Goal: Information Seeking & Learning: Learn about a topic

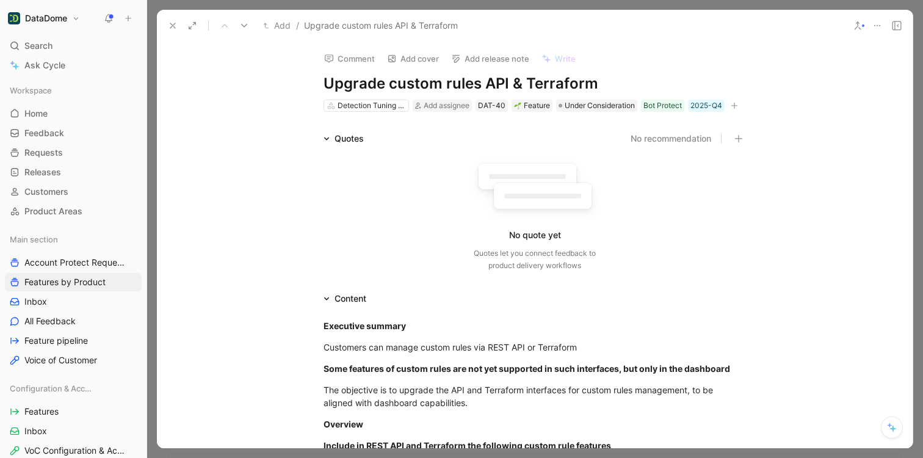
click at [176, 26] on icon at bounding box center [173, 26] width 10 height 10
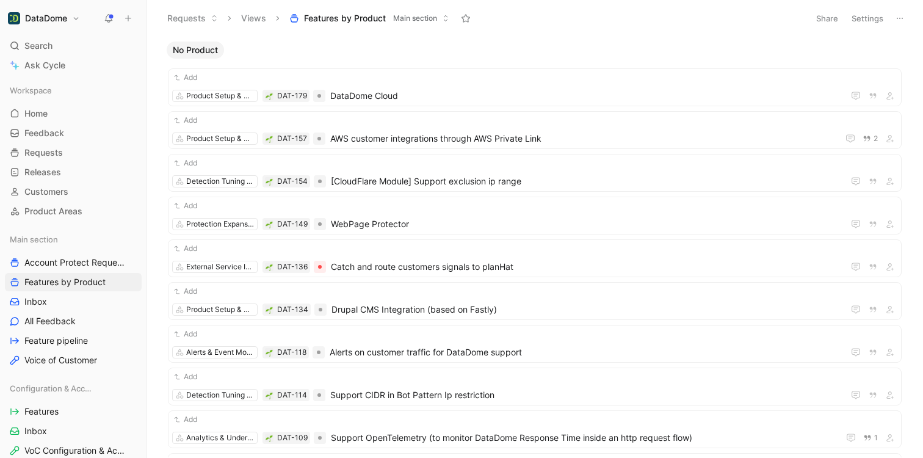
click at [58, 20] on h1 "DataDome" at bounding box center [46, 18] width 42 height 11
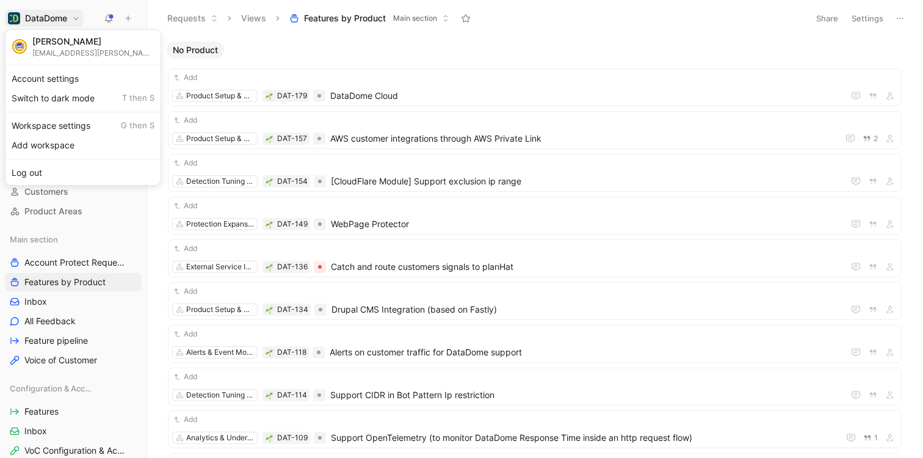
click at [93, 6] on div at bounding box center [461, 229] width 923 height 458
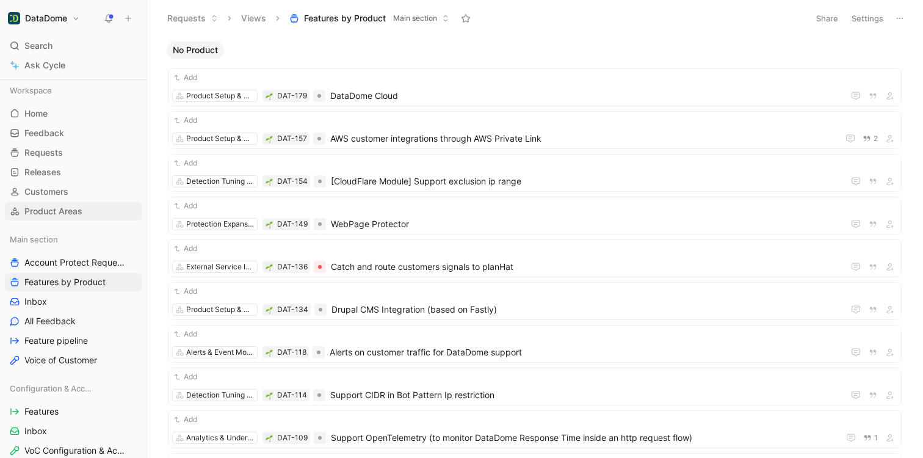
scroll to position [648, 0]
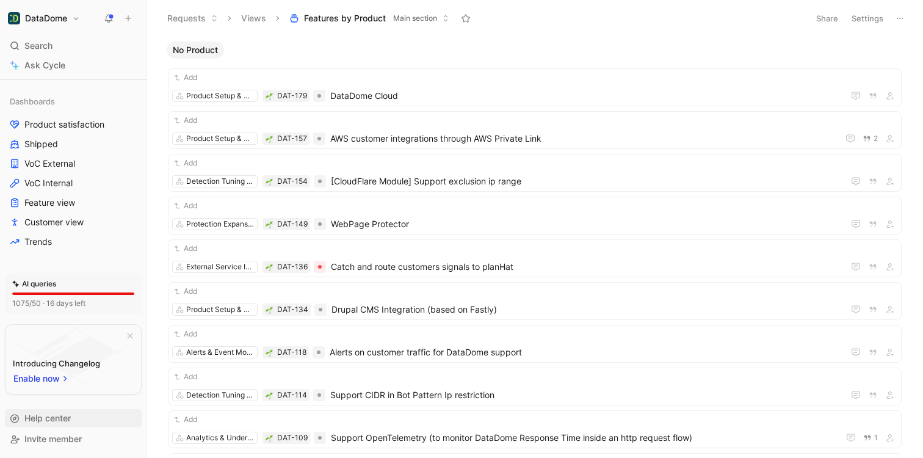
click at [51, 412] on span "Help center" at bounding box center [47, 418] width 46 height 15
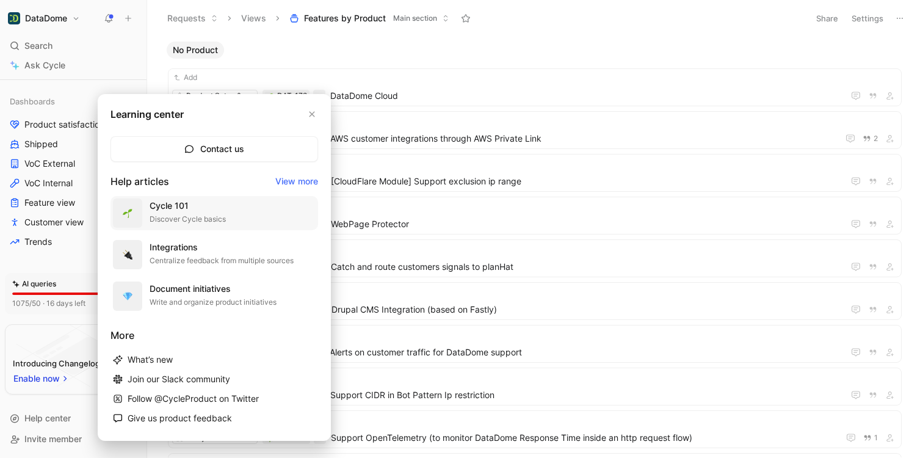
click at [207, 206] on div "Cycle 101" at bounding box center [188, 205] width 76 height 15
